Goal: Share content

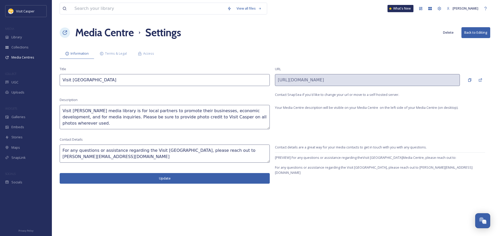
click at [210, 174] on button "Update" at bounding box center [165, 178] width 210 height 11
click at [24, 60] on div "Media Centres" at bounding box center [26, 57] width 52 height 10
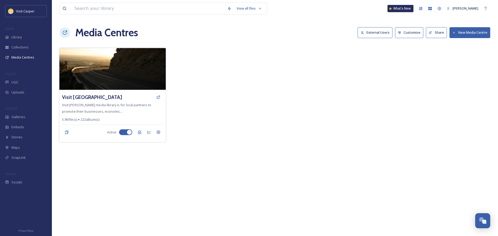
click at [138, 114] on div "Visit Casper Media Center Visit Casper's media library is for local partners to…" at bounding box center [112, 116] width 106 height 52
click at [158, 95] on icon at bounding box center [158, 97] width 4 height 4
click at [157, 132] on icon at bounding box center [158, 133] width 4 height 4
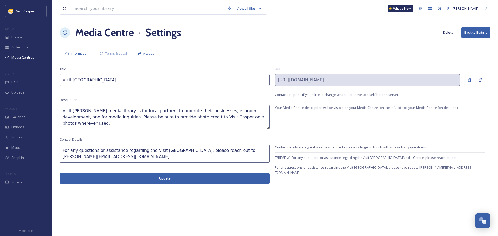
click at [143, 55] on div "Access" at bounding box center [145, 53] width 27 height 11
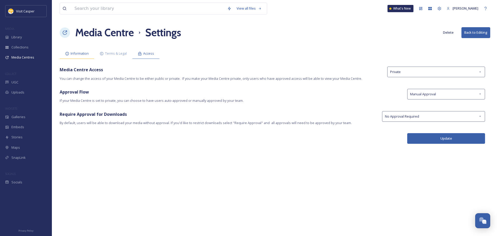
click at [86, 56] on span "Information" at bounding box center [80, 53] width 18 height 5
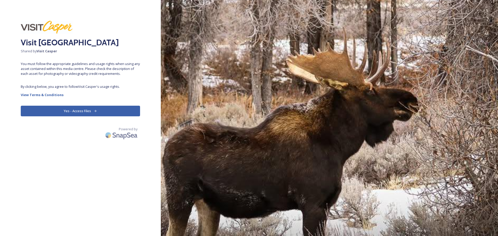
click at [78, 110] on button "Yes - Access Files" at bounding box center [80, 111] width 119 height 11
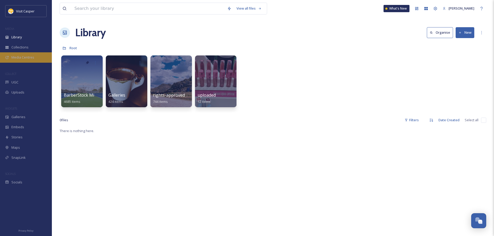
click at [20, 59] on span "Media Centres" at bounding box center [22, 57] width 23 height 5
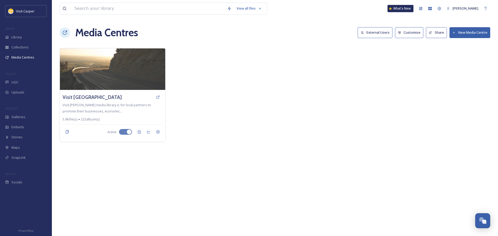
click at [443, 35] on button "Share" at bounding box center [436, 32] width 21 height 11
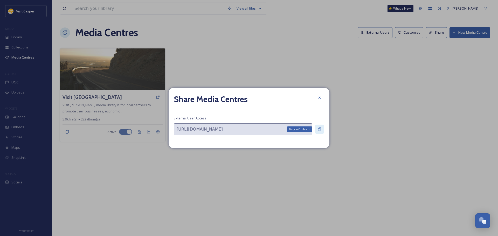
click at [319, 131] on icon at bounding box center [319, 129] width 3 height 3
click at [319, 98] on icon at bounding box center [320, 98] width 2 height 2
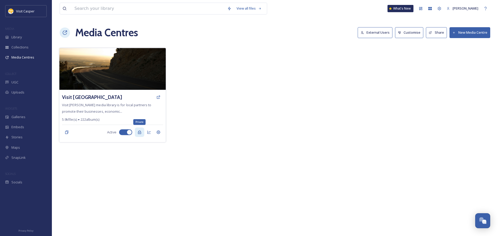
click at [141, 135] on div "Private" at bounding box center [139, 132] width 9 height 9
click at [141, 135] on div "Public" at bounding box center [139, 132] width 9 height 9
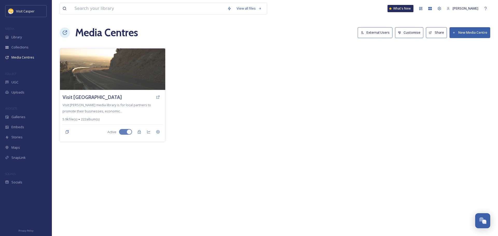
drag, startPoint x: 105, startPoint y: 98, endPoint x: 320, endPoint y: 110, distance: 215.4
click at [318, 112] on div at bounding box center [329, 95] width 106 height 94
click at [435, 34] on button "Share" at bounding box center [436, 32] width 21 height 11
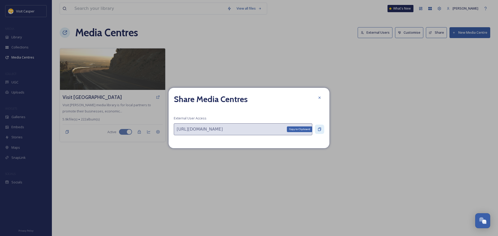
click at [320, 130] on icon at bounding box center [320, 129] width 4 height 4
